Goal: Find specific page/section: Find specific page/section

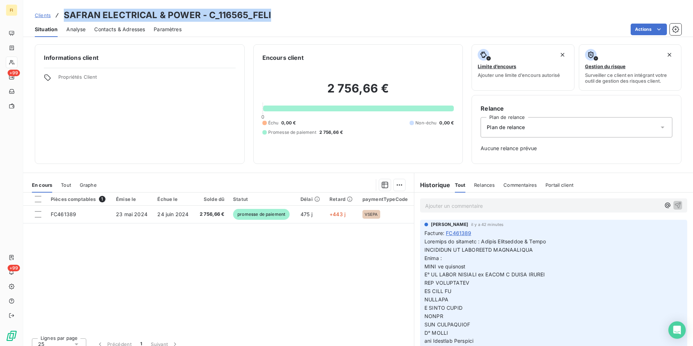
click at [47, 16] on span "Clients" at bounding box center [43, 15] width 16 height 6
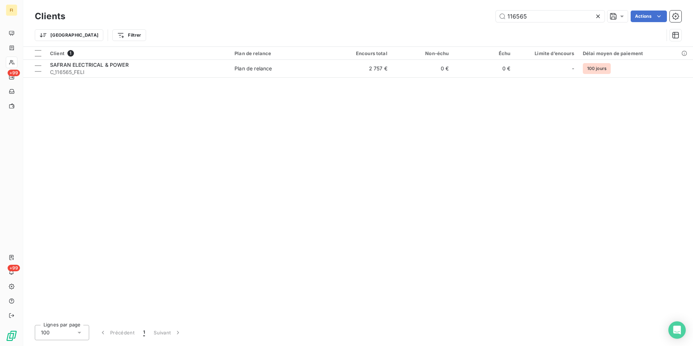
drag, startPoint x: 551, startPoint y: 20, endPoint x: 339, endPoint y: 21, distance: 211.6
click at [379, 20] on div "116565 Actions" at bounding box center [377, 17] width 607 height 12
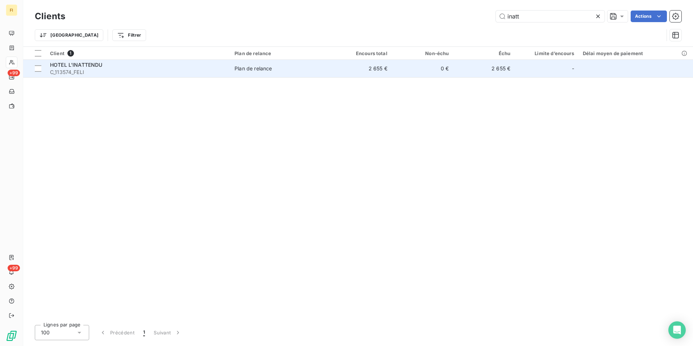
type input "inatt"
click at [254, 70] on div "Plan de relance" at bounding box center [252, 68] width 37 height 7
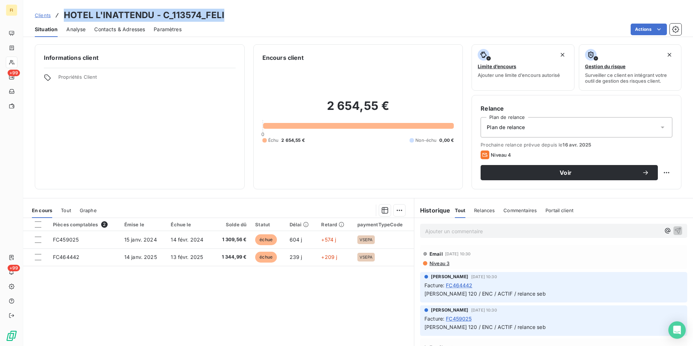
drag, startPoint x: 232, startPoint y: 12, endPoint x: 54, endPoint y: 16, distance: 177.9
click at [54, 16] on div "Clients HOTEL L'INATTENDU - C_113574_FELI" at bounding box center [357, 15] width 669 height 13
copy h3 "HOTEL L'INATTENDU - C_113574_FELI"
click at [34, 10] on div "Clients HOTEL L'INATTENDU - C_113574_FELI" at bounding box center [357, 15] width 669 height 13
click at [43, 14] on span "Clients" at bounding box center [43, 15] width 16 height 6
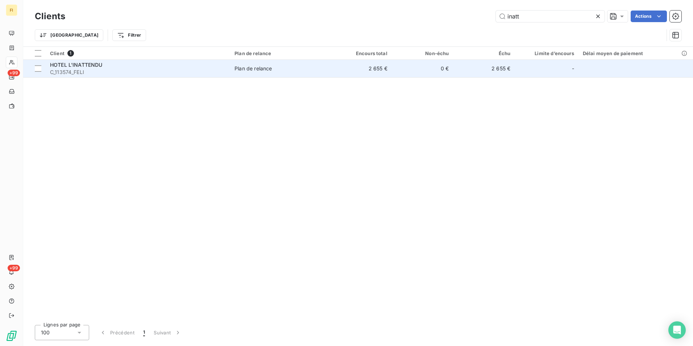
drag, startPoint x: 578, startPoint y: 17, endPoint x: 261, endPoint y: 64, distance: 320.9
click at [351, 30] on div "Clients inatt Actions Trier Filtrer" at bounding box center [358, 28] width 646 height 38
type input "CEBA"
click at [258, 71] on div "Plan de relance" at bounding box center [252, 68] width 37 height 7
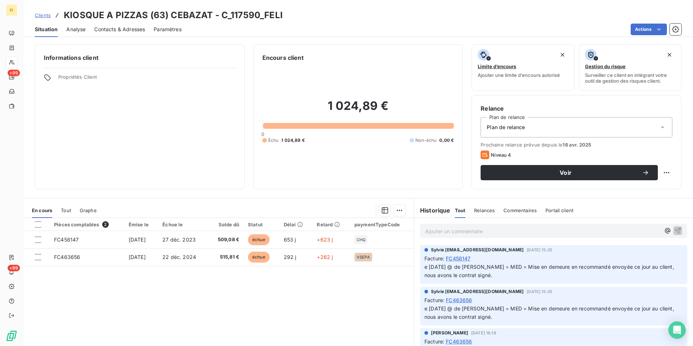
drag, startPoint x: 258, startPoint y: 71, endPoint x: 291, endPoint y: 18, distance: 61.3
click at [291, 18] on div "Clients KIOSQUE A PIZZAS (63) CEBAZAT - C_117590_FELI" at bounding box center [357, 15] width 669 height 13
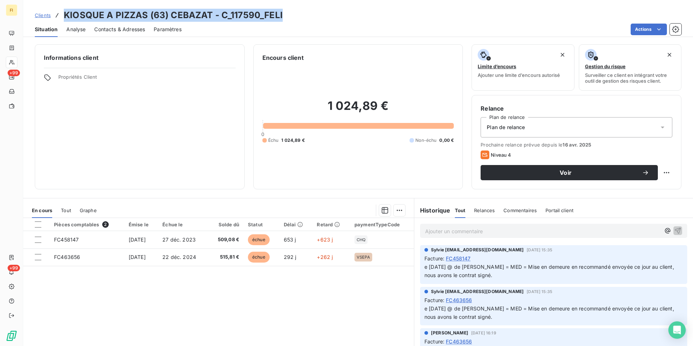
drag, startPoint x: 292, startPoint y: 16, endPoint x: 61, endPoint y: 14, distance: 231.1
click at [61, 14] on div "Clients KIOSQUE A PIZZAS (63) CEBAZAT - C_117590_FELI" at bounding box center [357, 15] width 669 height 13
drag, startPoint x: 61, startPoint y: 14, endPoint x: 159, endPoint y: 18, distance: 97.5
copy h3 "KIOSQUE A PIZZAS (63) CEBAZAT - C_117590_FELI"
click at [39, 12] on span "Clients" at bounding box center [43, 15] width 16 height 6
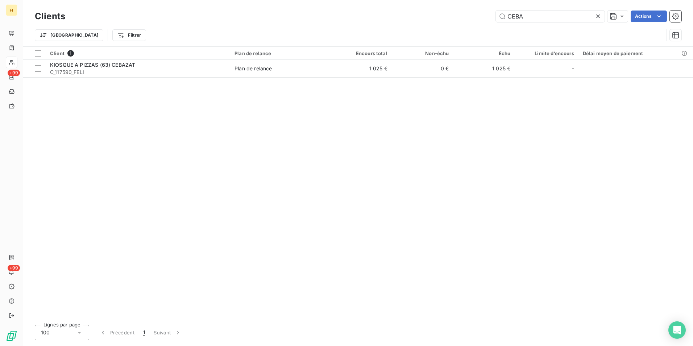
drag, startPoint x: 541, startPoint y: 15, endPoint x: 388, endPoint y: 18, distance: 153.3
click at [433, 18] on div "CEBA Actions" at bounding box center [377, 17] width 607 height 12
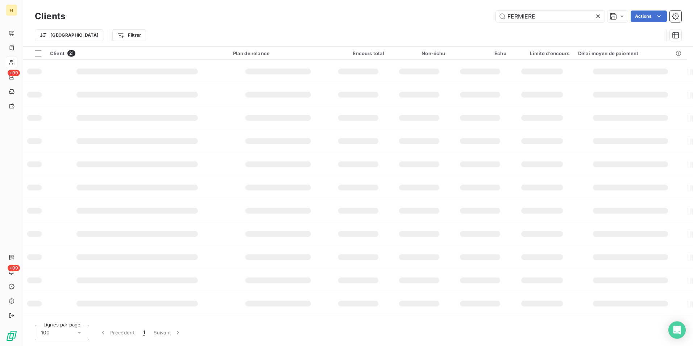
type input "FERMIERE"
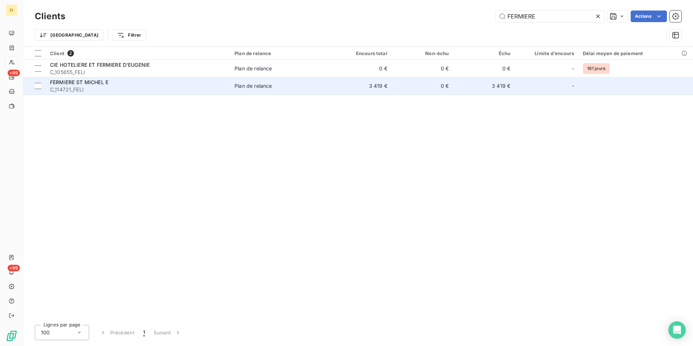
click at [296, 86] on span "Plan de relance" at bounding box center [279, 85] width 91 height 7
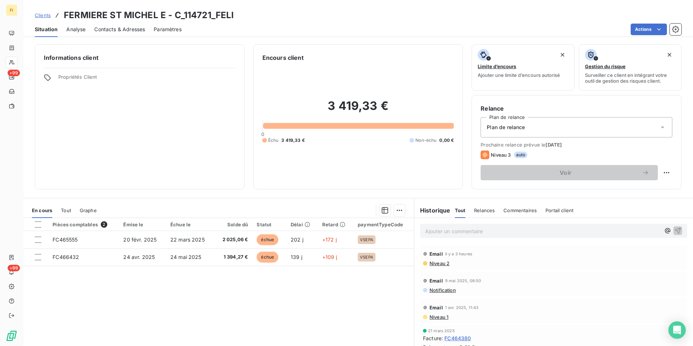
click at [243, 15] on div "Clients FERMIERE ST MICHEL E - C_114721_FELI" at bounding box center [357, 15] width 669 height 13
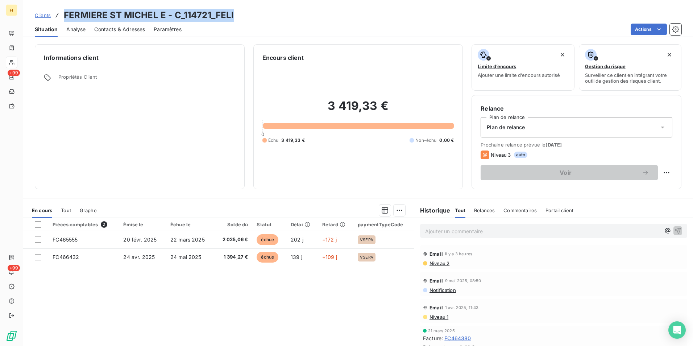
drag, startPoint x: 225, startPoint y: 16, endPoint x: 64, endPoint y: 9, distance: 161.0
click at [64, 9] on div "Clients FERMIERE ST MICHEL E - C_114721_FELI" at bounding box center [357, 15] width 669 height 13
drag, startPoint x: 64, startPoint y: 9, endPoint x: 174, endPoint y: 16, distance: 109.7
copy h3 "FERMIERE ST MICHEL E - C_114721_FELI"
click at [47, 16] on span "Clients" at bounding box center [43, 15] width 16 height 6
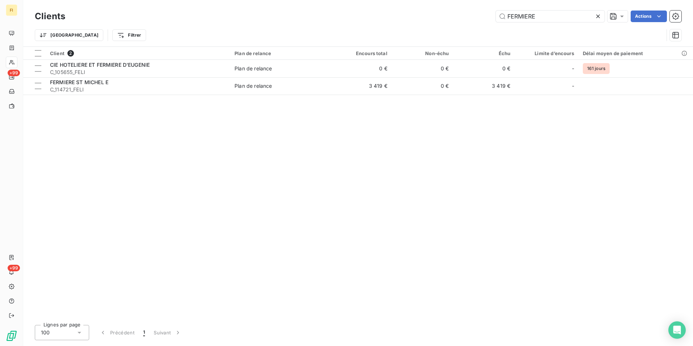
drag, startPoint x: 566, startPoint y: 19, endPoint x: 418, endPoint y: 23, distance: 148.6
click at [418, 23] on div "Clients FERMIERE Actions" at bounding box center [358, 16] width 646 height 15
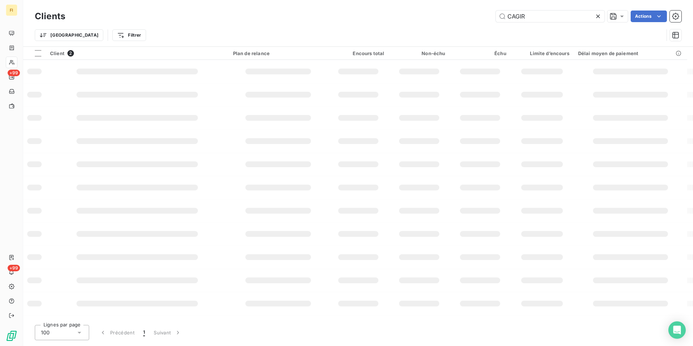
type input "CAGIR"
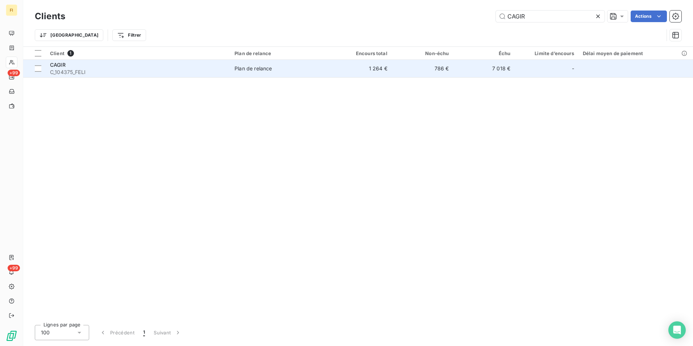
click at [334, 68] on td "1 264 €" at bounding box center [361, 68] width 62 height 17
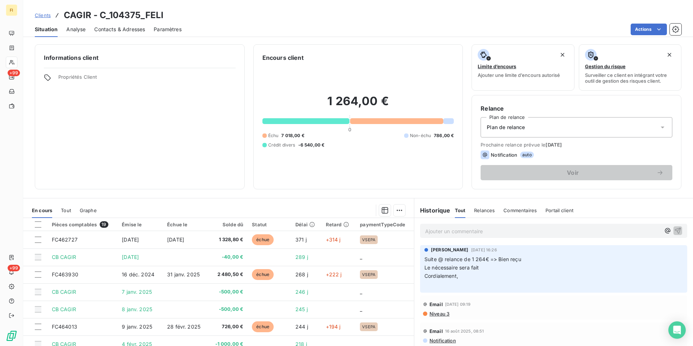
click at [166, 16] on div "Clients CAGIR - C_104375_FELI" at bounding box center [357, 15] width 669 height 13
drag, startPoint x: 167, startPoint y: 14, endPoint x: 62, endPoint y: 17, distance: 105.1
click at [62, 17] on div "Clients CAGIR - C_104375_FELI" at bounding box center [357, 15] width 669 height 13
copy h3 "CAGIR - C_104375_FELI"
